Goal: Information Seeking & Learning: Find specific page/section

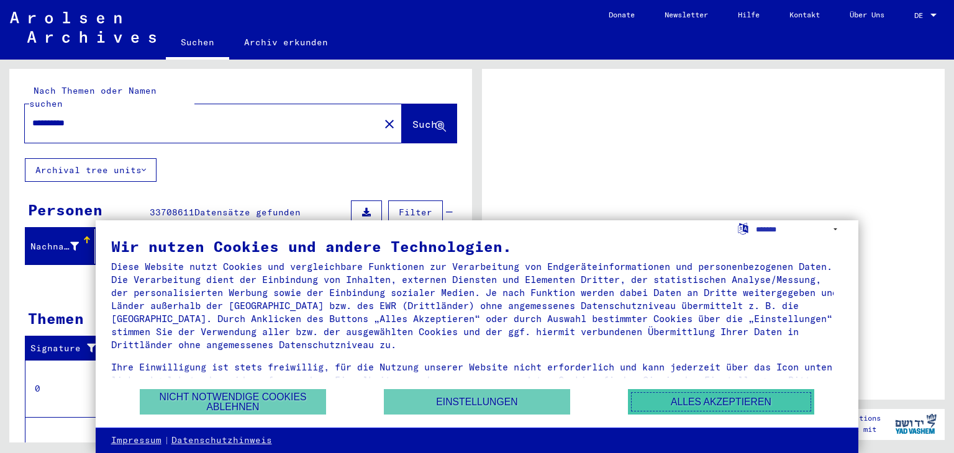
click at [717, 390] on button "Alles akzeptieren" at bounding box center [721, 401] width 186 height 25
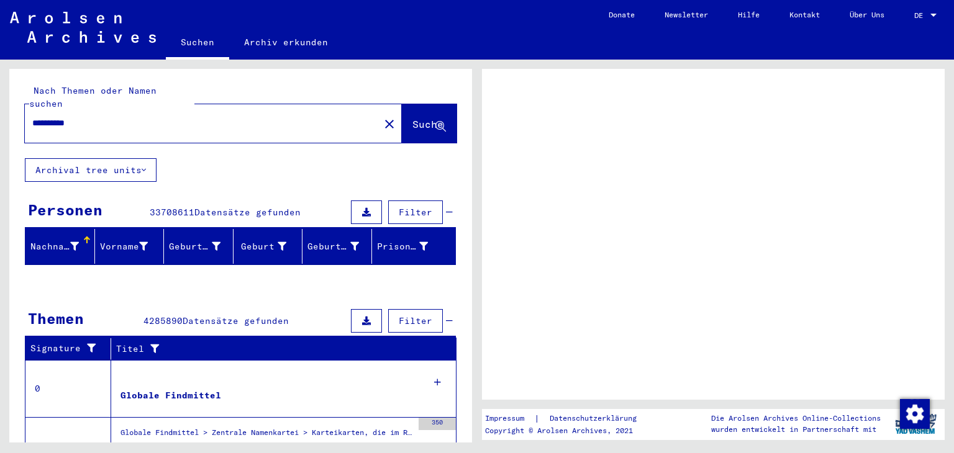
click at [99, 117] on input "**********" at bounding box center [202, 123] width 340 height 13
click at [434, 118] on span "Suche" at bounding box center [427, 124] width 31 height 12
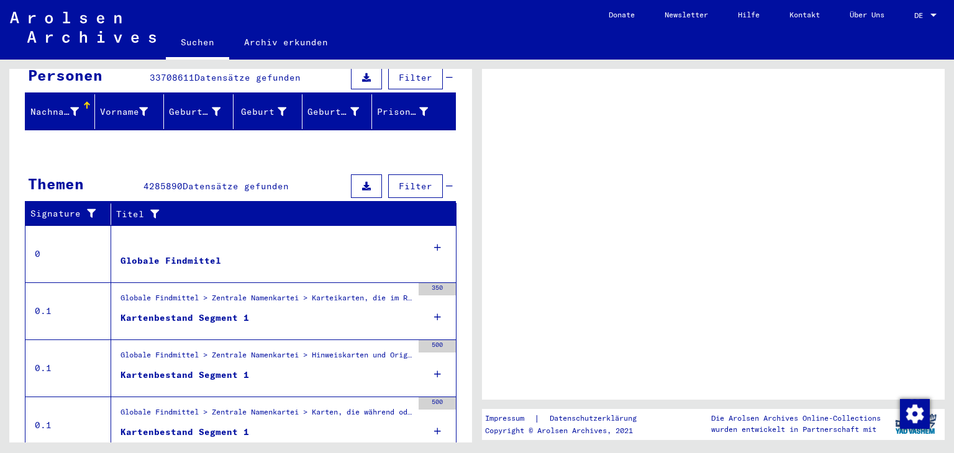
scroll to position [224, 0]
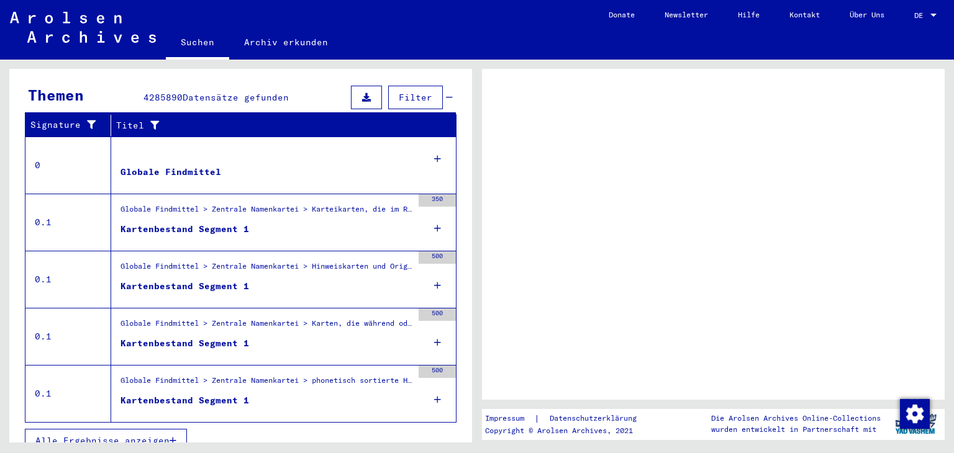
click at [282, 223] on figure "Kartenbestand Segment 1" at bounding box center [267, 232] width 292 height 19
click at [434, 214] on icon at bounding box center [437, 228] width 7 height 43
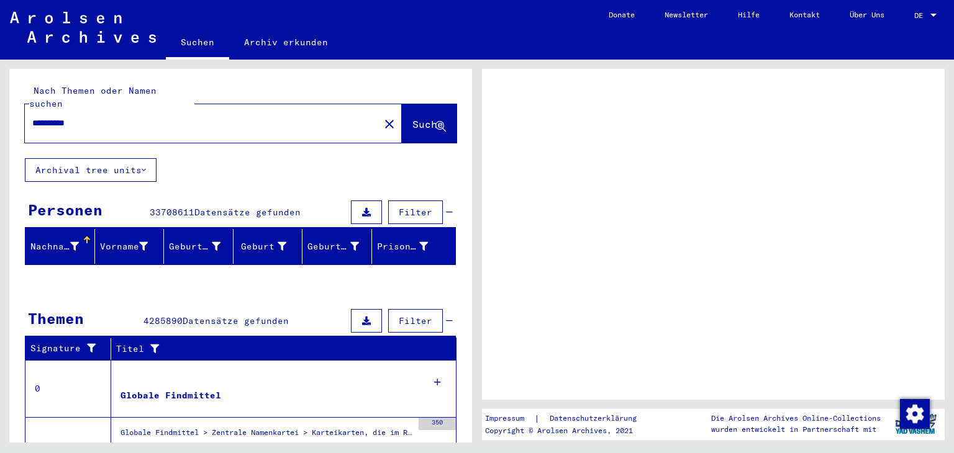
scroll to position [198, 0]
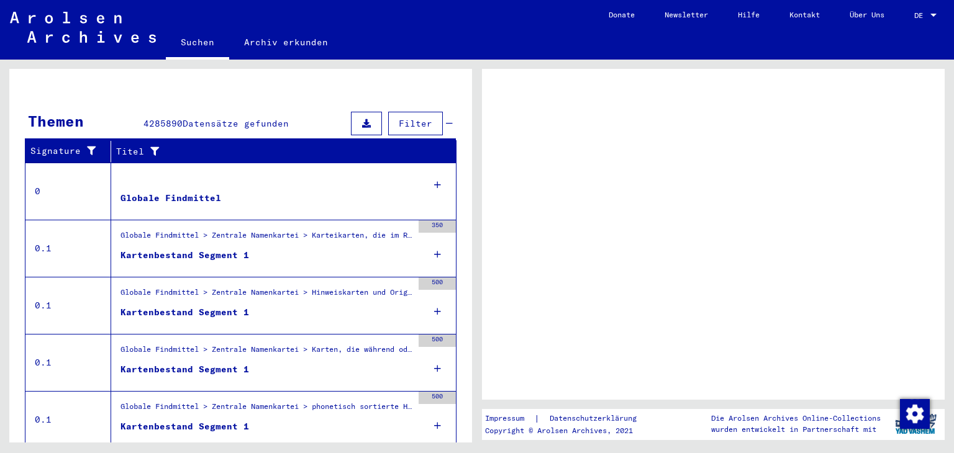
click at [925, 16] on span "DE" at bounding box center [921, 15] width 14 height 9
click at [932, 16] on div at bounding box center [934, 15] width 6 height 3
